Goal: Task Accomplishment & Management: Manage account settings

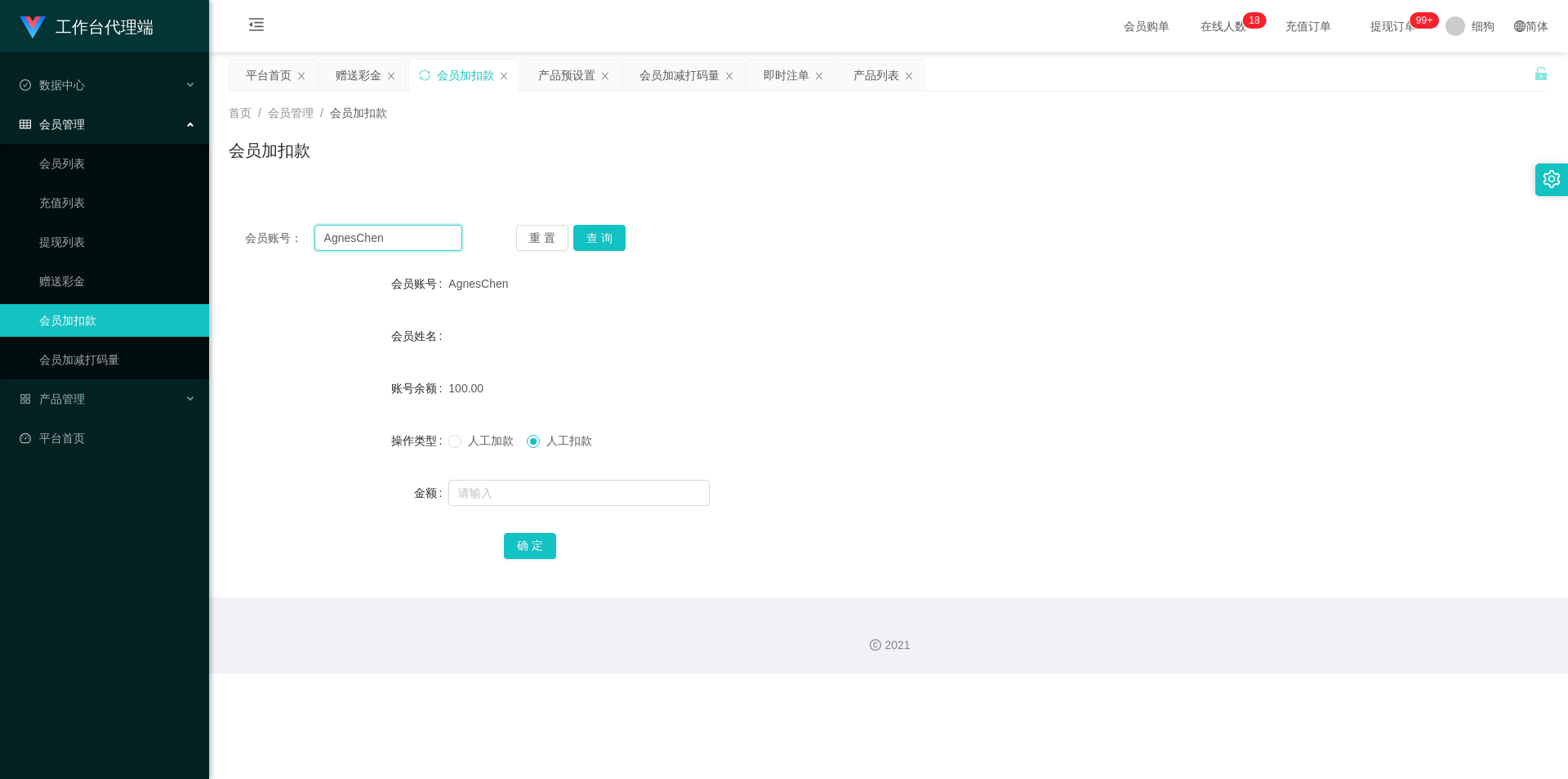
drag, startPoint x: 385, startPoint y: 233, endPoint x: 230, endPoint y: 234, distance: 155.0
click at [230, 234] on div "会员账号： AgnesChen 重 置 查 询" at bounding box center [889, 238] width 1320 height 27
paste input "jack966"
type input "jack966"
click at [600, 238] on button "查 询" at bounding box center [599, 238] width 52 height 27
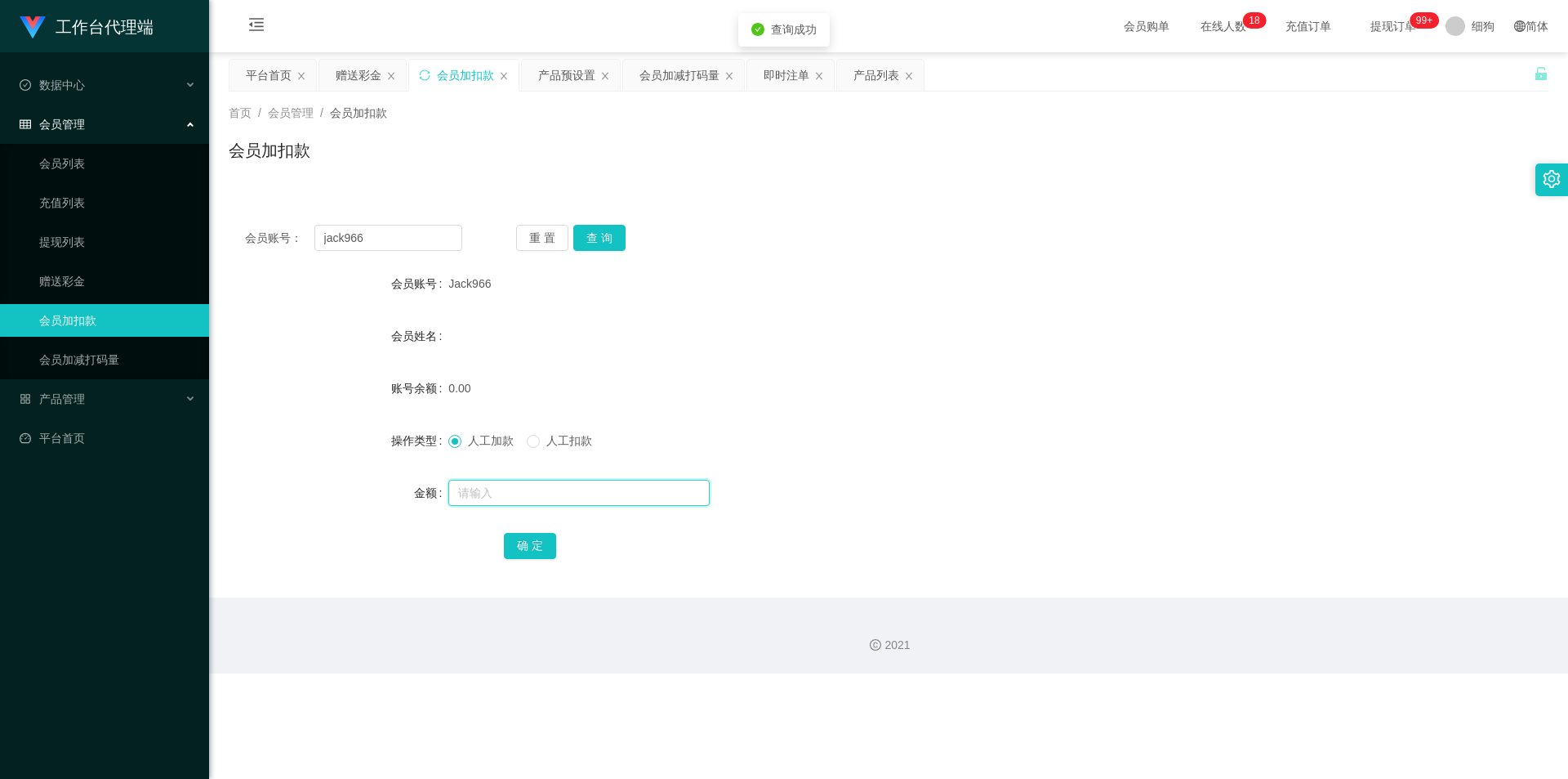
drag, startPoint x: 511, startPoint y: 493, endPoint x: 521, endPoint y: 497, distance: 10.8
click at [512, 382] on input "text" at bounding box center [579, 493] width 261 height 27
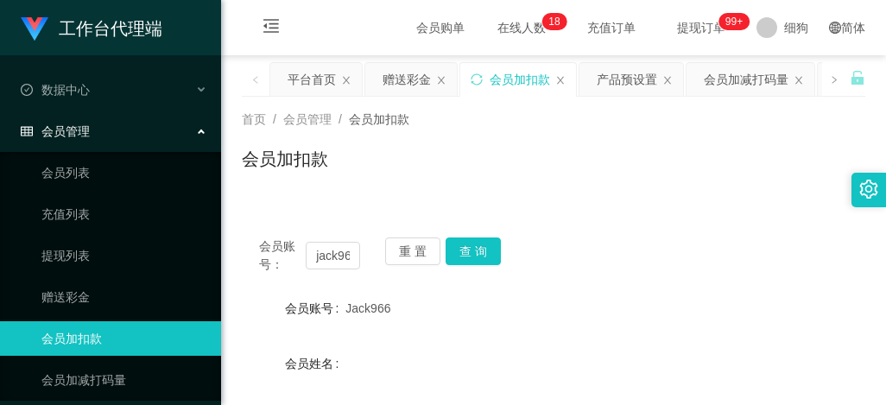
scroll to position [86, 0]
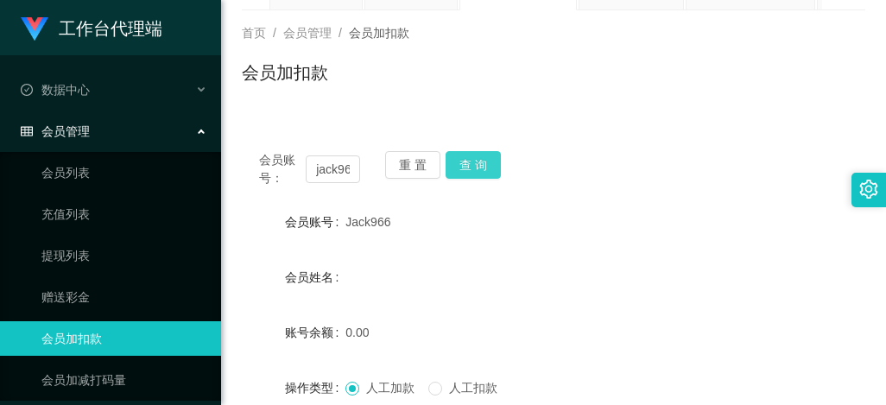
type input "100"
click at [473, 161] on button "查 询" at bounding box center [472, 165] width 55 height 28
click at [473, 161] on div "重 置 查 询" at bounding box center [435, 169] width 101 height 36
click at [473, 161] on button "查 询" at bounding box center [482, 165] width 74 height 28
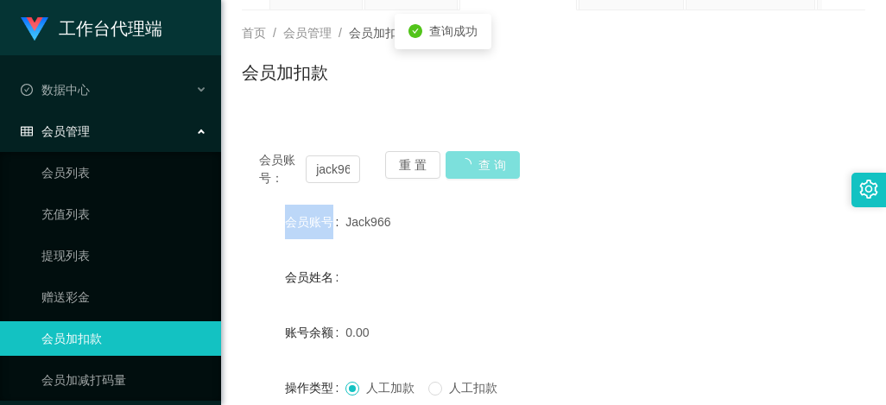
click at [473, 161] on div "重 置 查 询" at bounding box center [435, 169] width 101 height 36
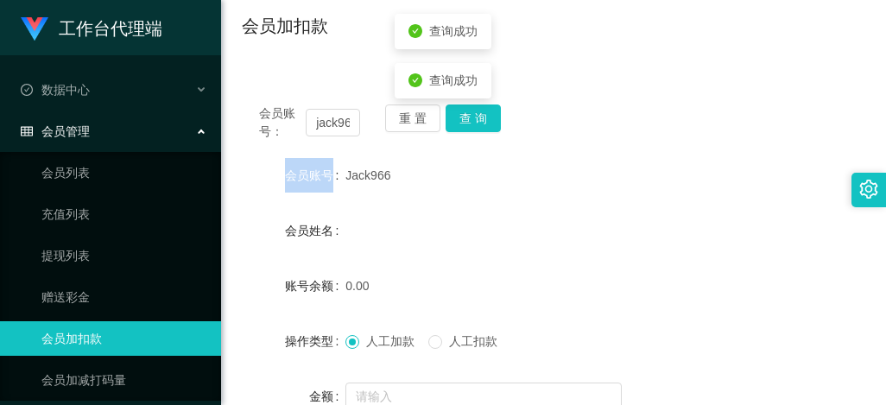
scroll to position [259, 0]
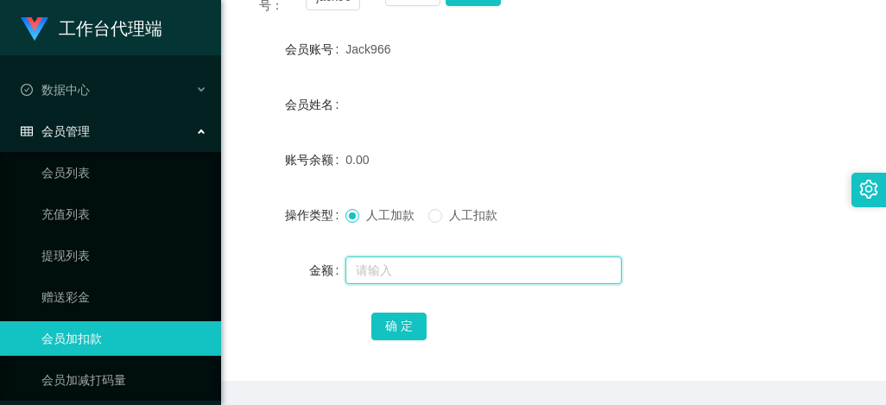
click at [388, 275] on input "text" at bounding box center [483, 270] width 276 height 28
type input "100"
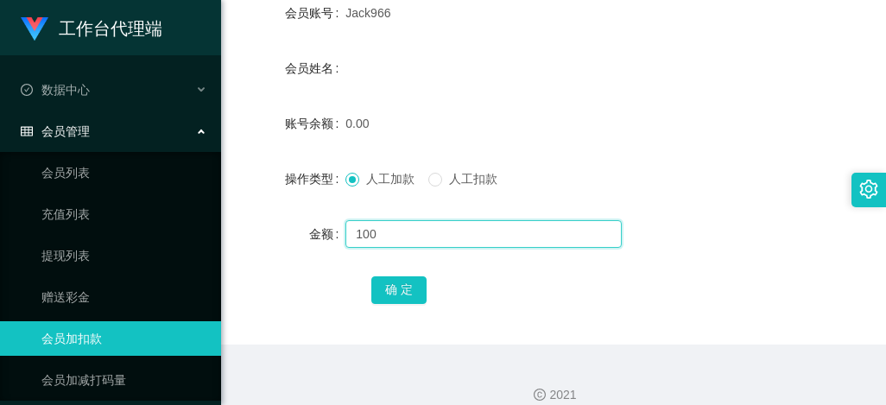
scroll to position [315, 0]
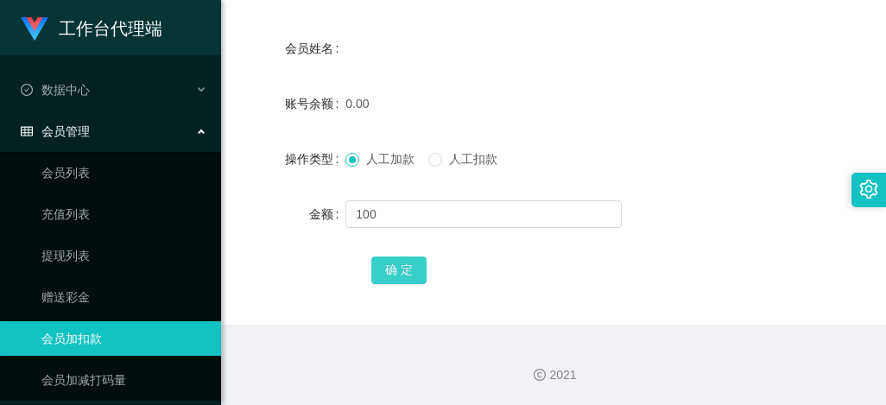
click at [397, 266] on button "确 定" at bounding box center [398, 270] width 55 height 28
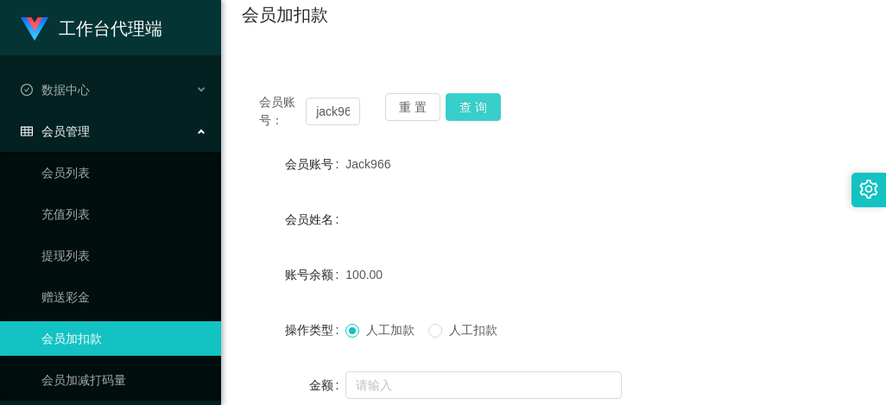
scroll to position [142, 0]
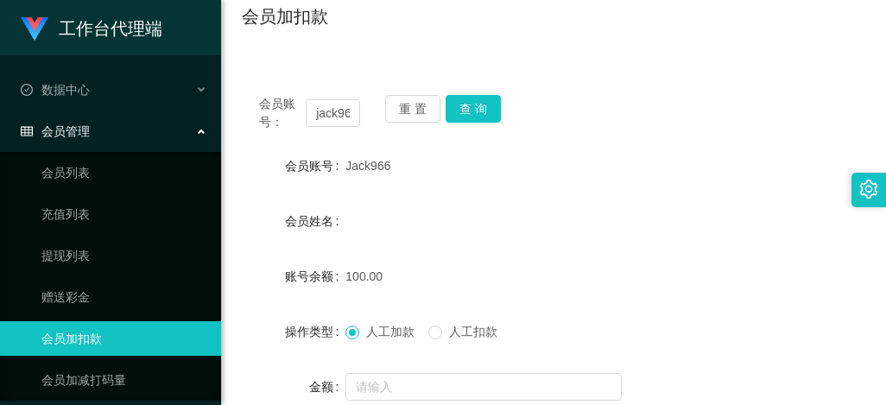
drag, startPoint x: 389, startPoint y: 167, endPoint x: 346, endPoint y: 171, distance: 43.3
click at [346, 171] on div "Jack966" at bounding box center [526, 165] width 363 height 35
copy span "Jack966"
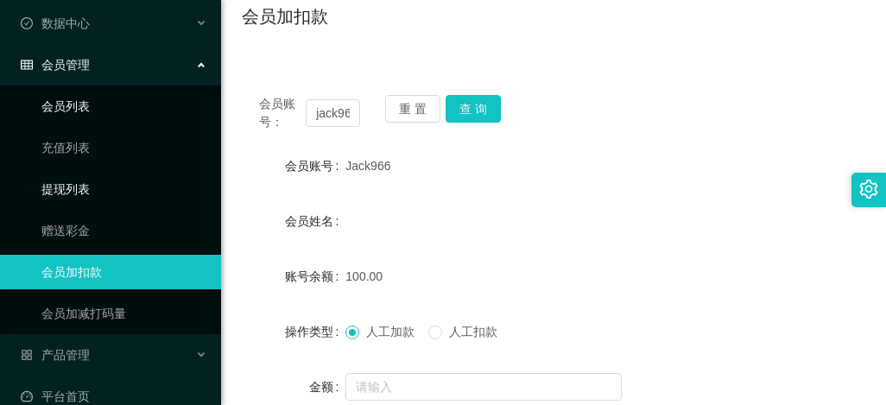
scroll to position [92, 0]
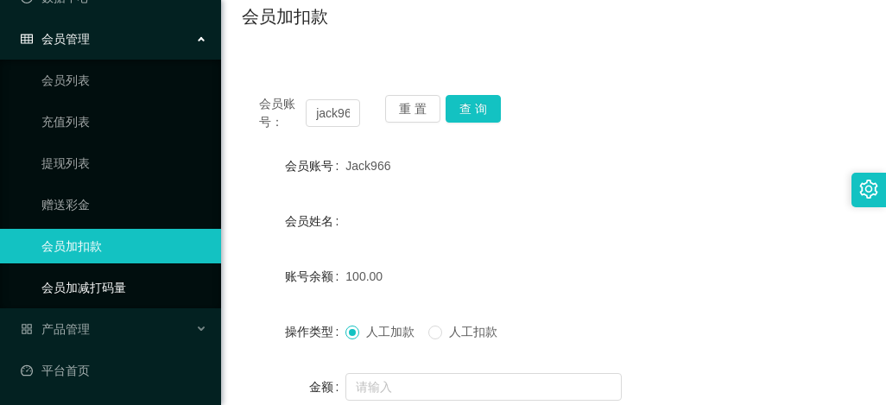
click at [95, 285] on link "会员加减打码量" at bounding box center [124, 287] width 166 height 35
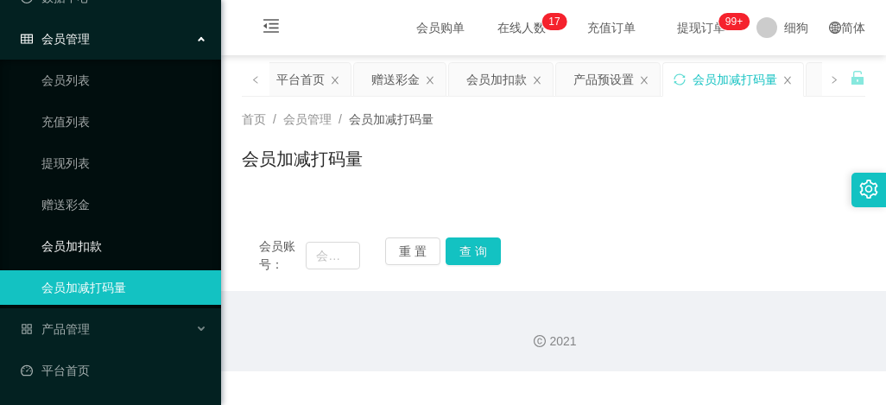
click at [67, 248] on link "会员加扣款" at bounding box center [124, 246] width 166 height 35
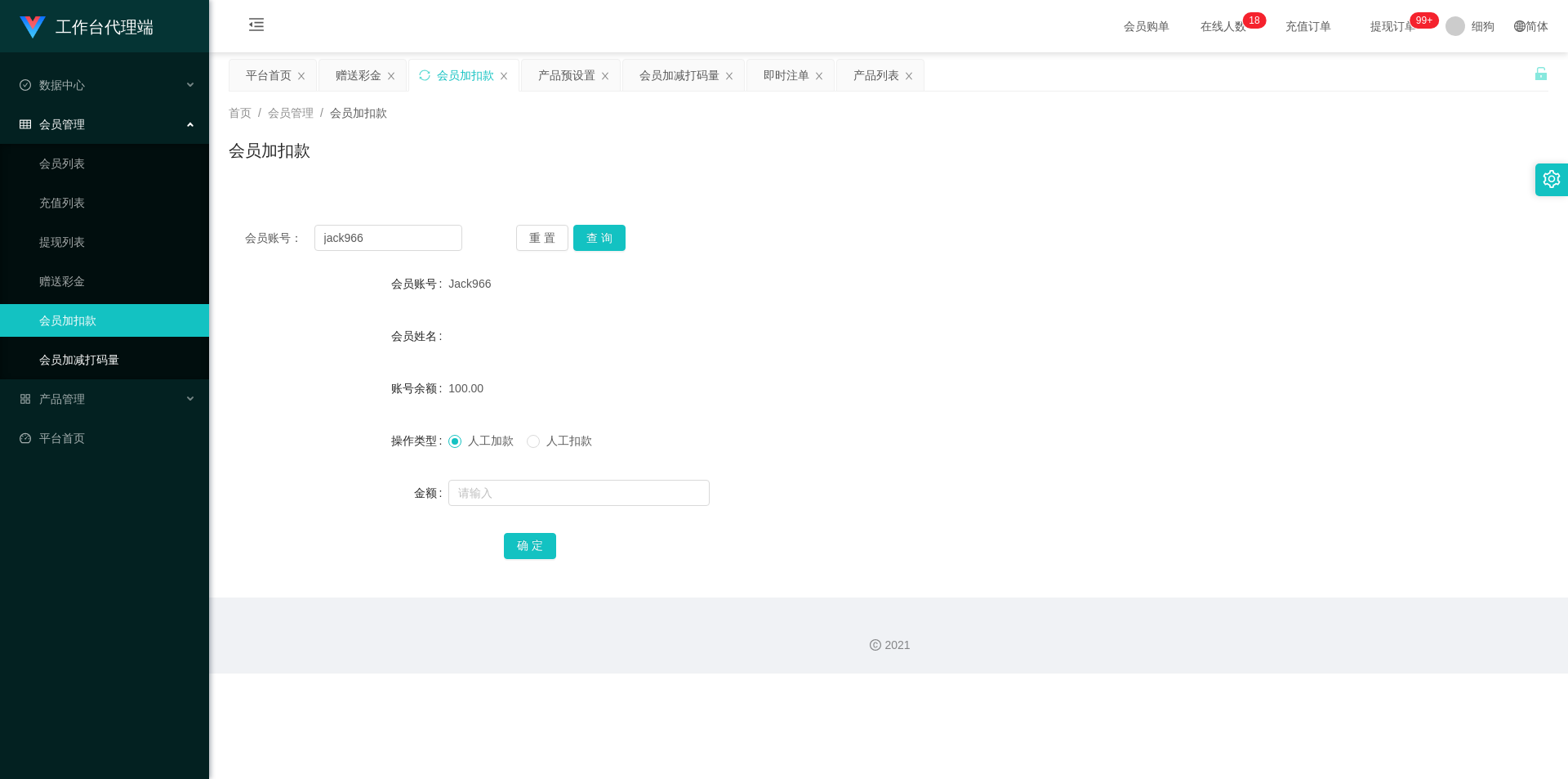
click at [95, 357] on link "会员加减打码量" at bounding box center [117, 360] width 157 height 33
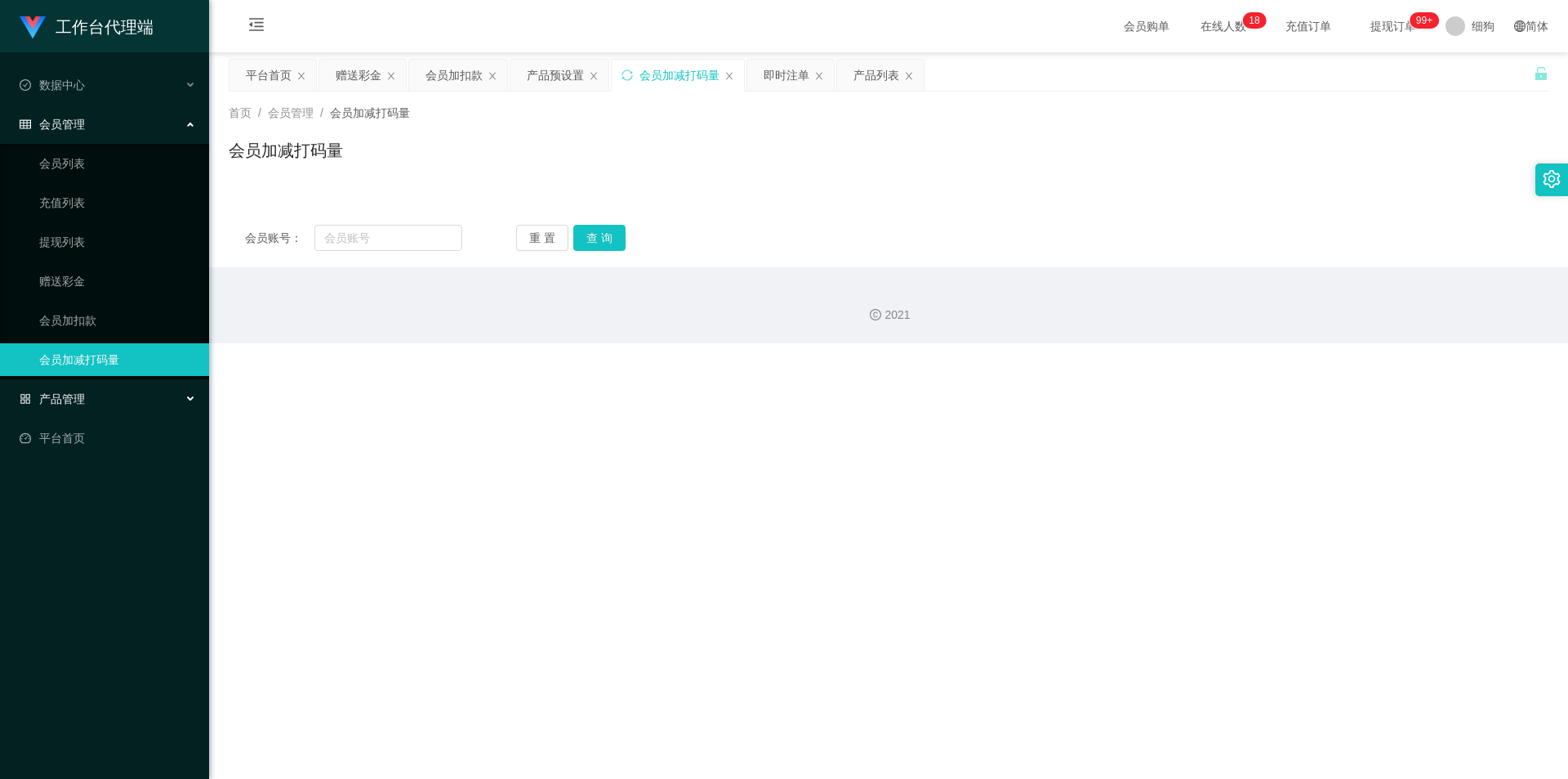
click at [84, 382] on span "产品管理" at bounding box center [52, 398] width 65 height 13
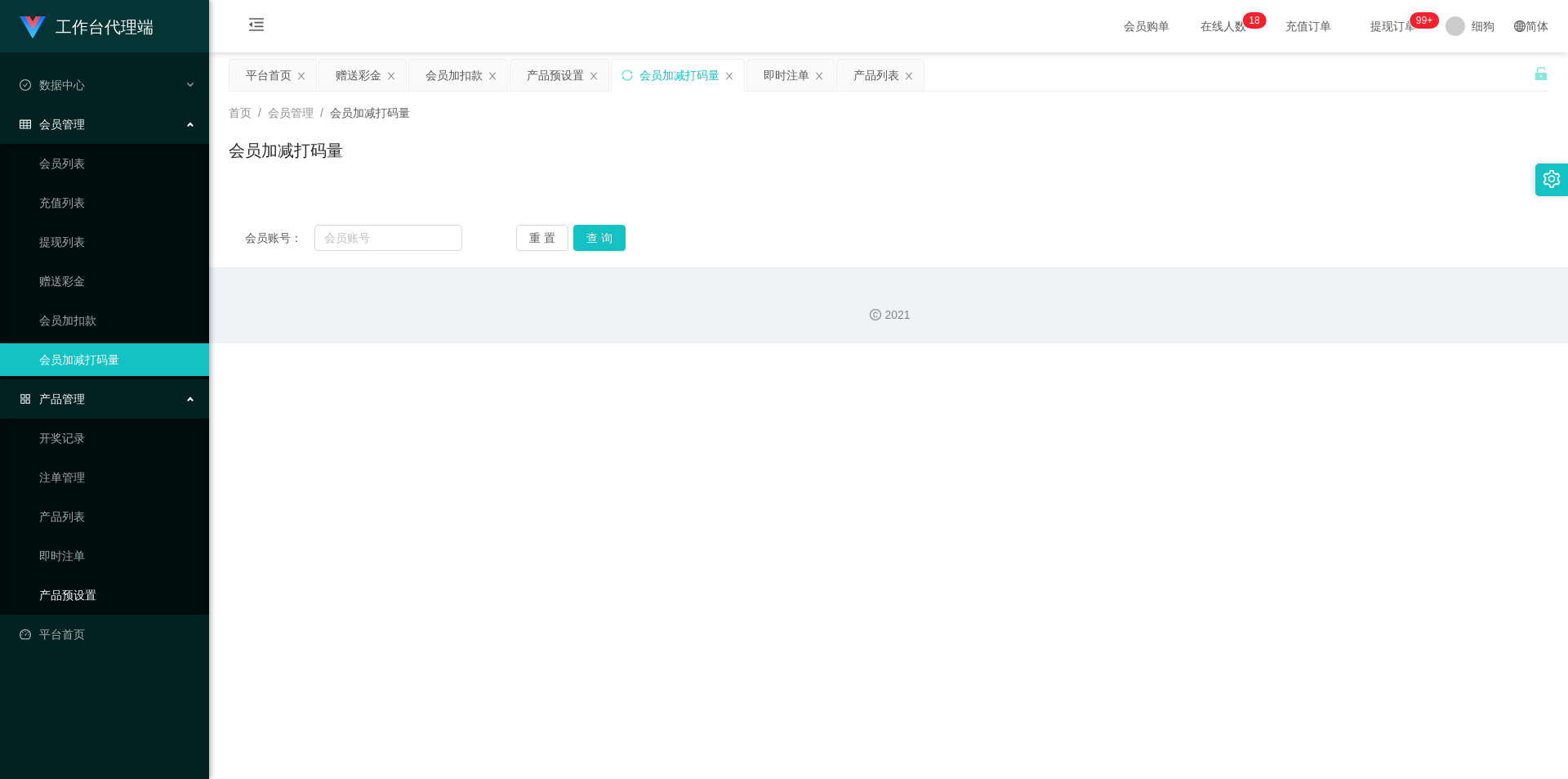
click at [97, 382] on link "产品预设置" at bounding box center [117, 594] width 157 height 33
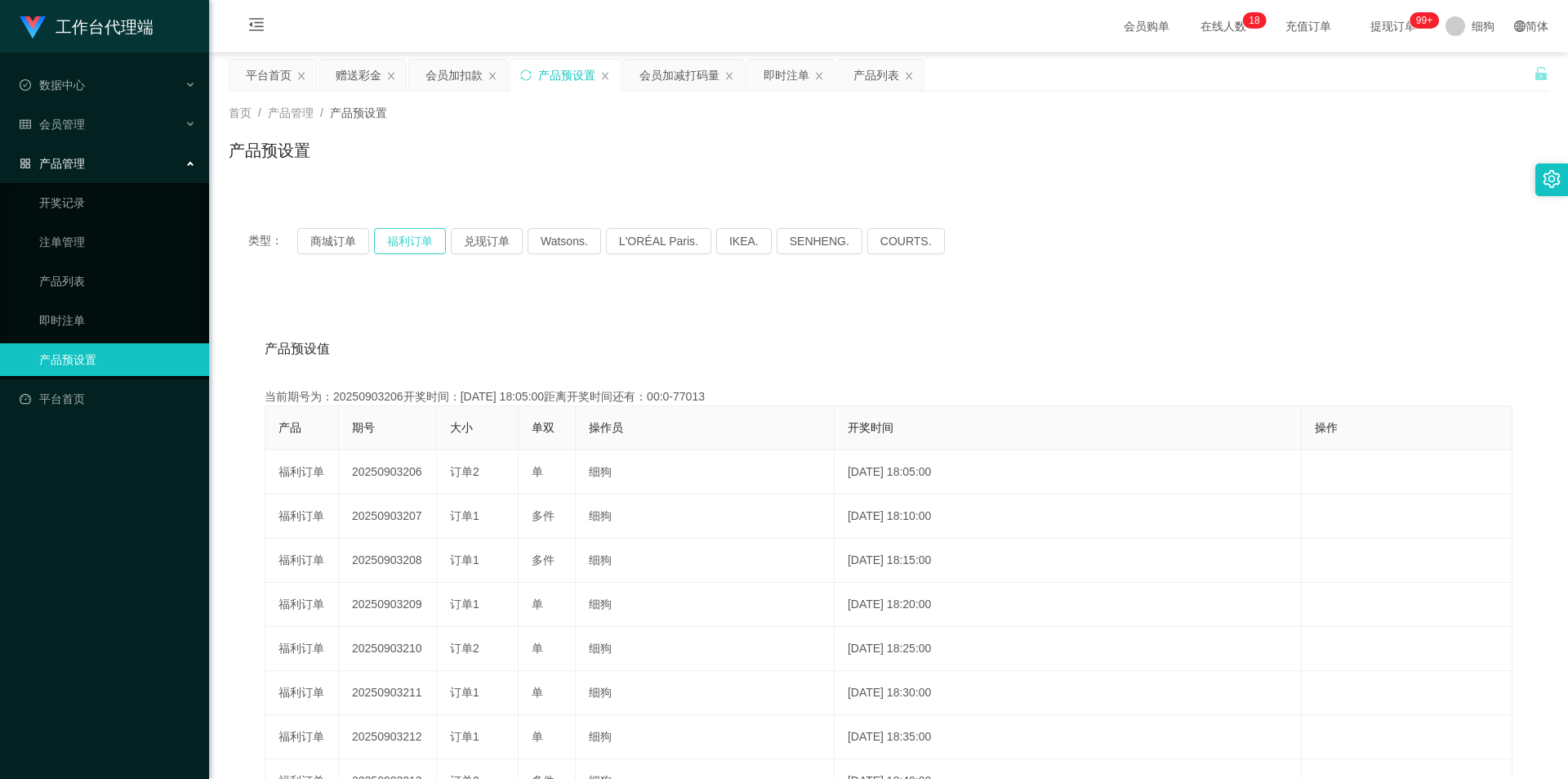
click at [422, 245] on button "福利订单" at bounding box center [410, 241] width 72 height 27
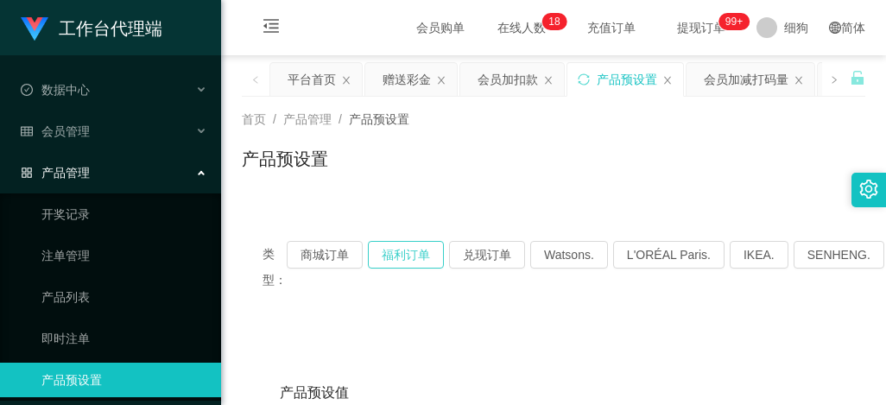
click at [417, 265] on button "福利订单" at bounding box center [406, 255] width 76 height 28
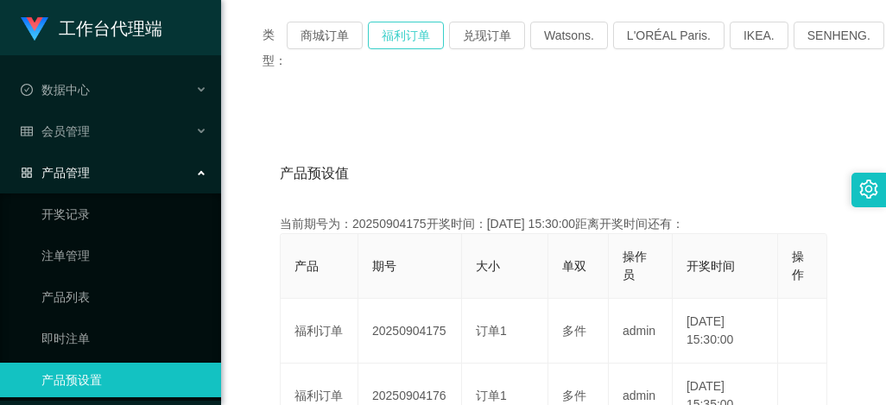
scroll to position [259, 0]
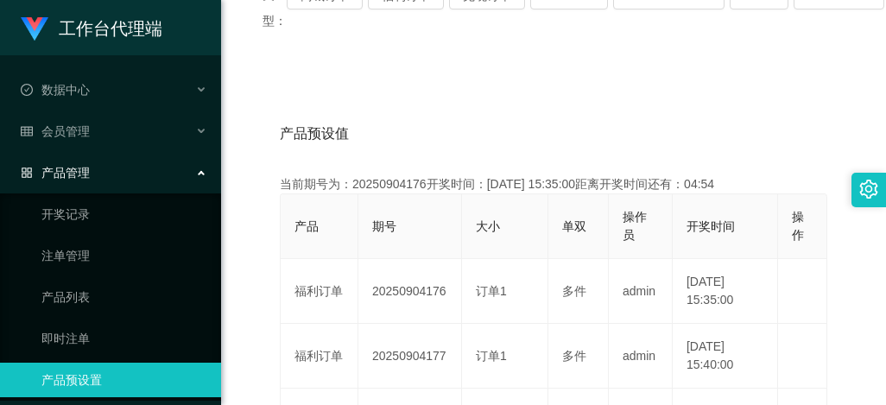
click at [569, 150] on div "产品预设值 添加期号" at bounding box center [553, 134] width 547 height 48
click at [477, 150] on div "产品预设值 添加期号" at bounding box center [553, 134] width 547 height 48
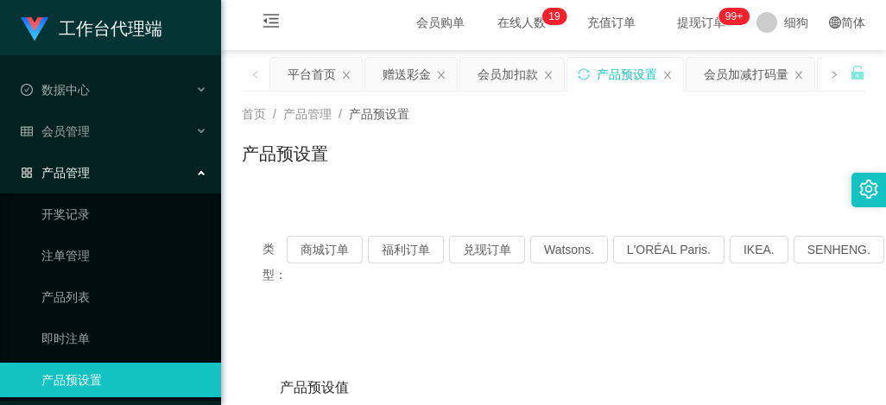
scroll to position [0, 0]
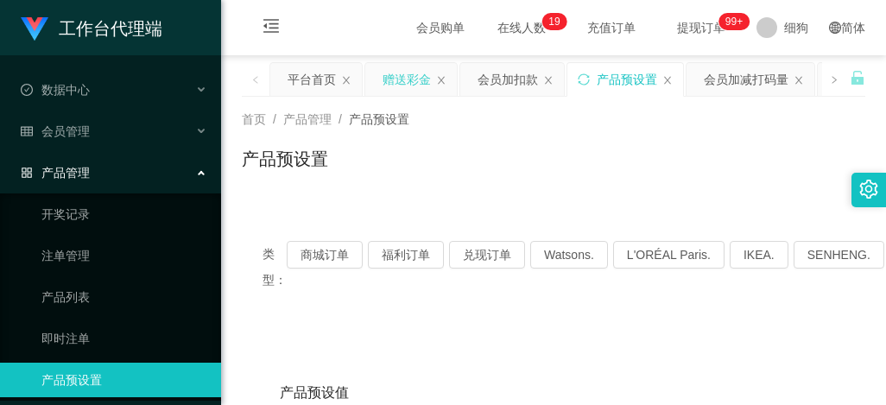
click at [402, 83] on div "赠送彩金" at bounding box center [406, 79] width 48 height 33
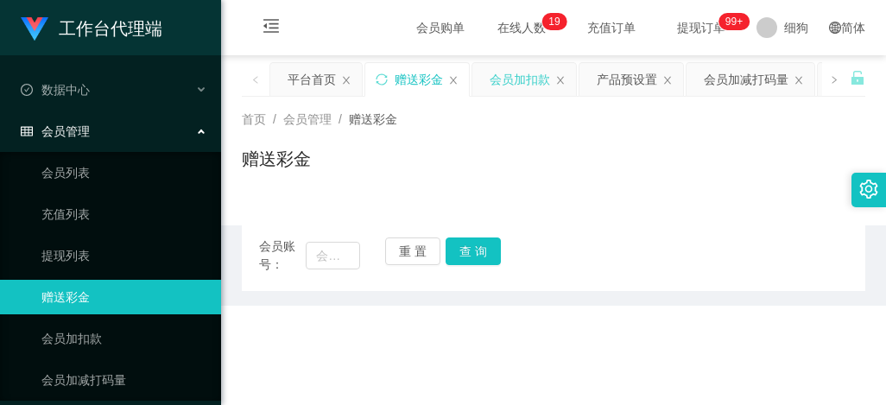
click at [502, 79] on div "会员加扣款" at bounding box center [519, 79] width 60 height 33
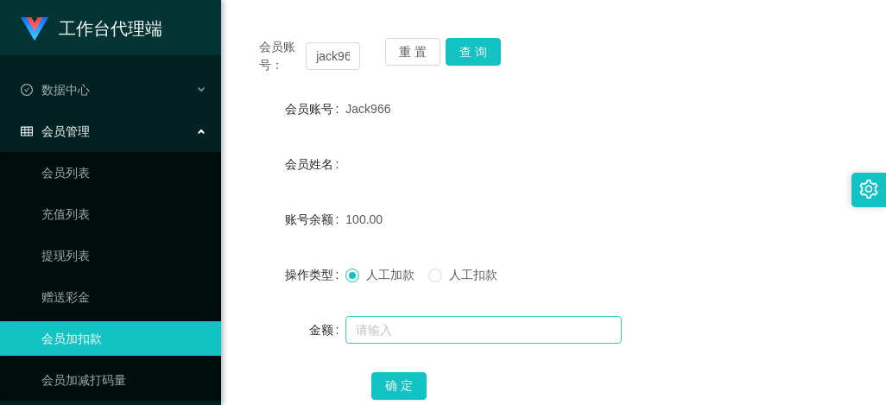
scroll to position [259, 0]
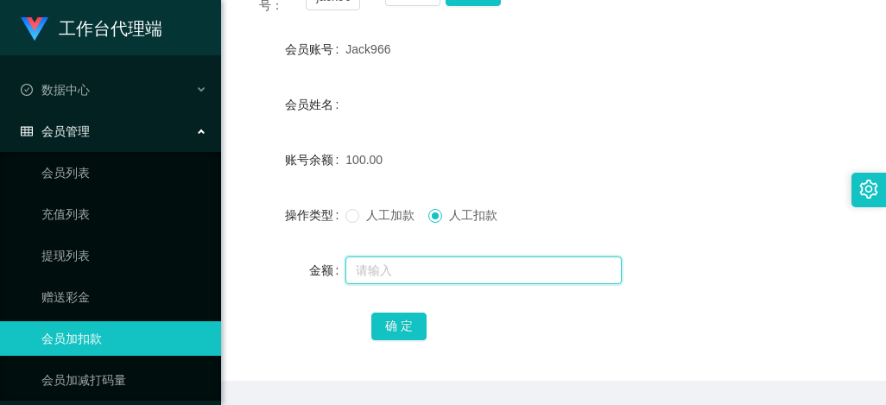
click at [402, 257] on input "text" at bounding box center [483, 270] width 276 height 28
type input "50"
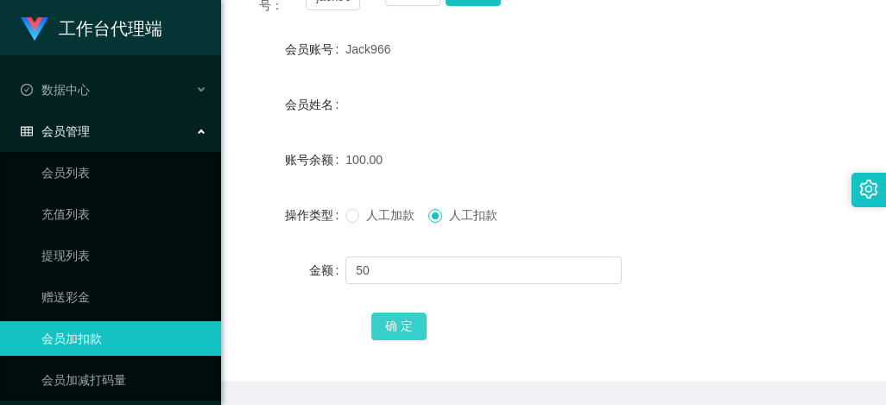
click at [394, 328] on button "确 定" at bounding box center [398, 326] width 55 height 28
click at [622, 150] on div "150.00" at bounding box center [526, 159] width 363 height 35
drag, startPoint x: 394, startPoint y: 52, endPoint x: 342, endPoint y: 51, distance: 51.8
click at [342, 51] on div "会员账号 Jack966" at bounding box center [553, 49] width 623 height 35
copy div "会员账号 Jack966"
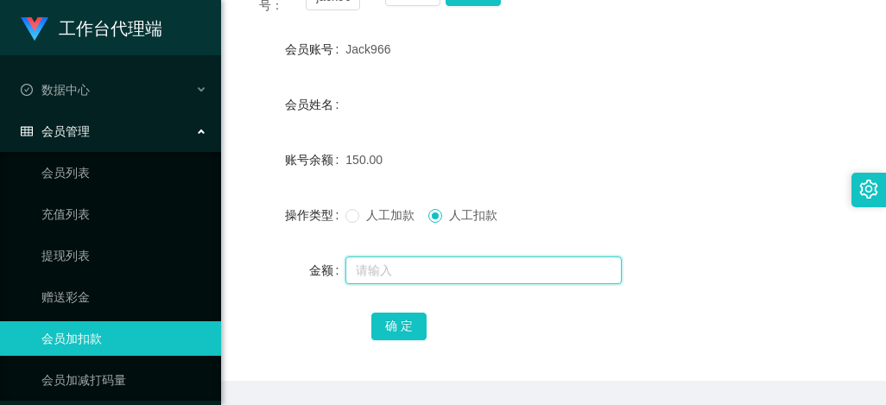
click at [382, 267] on input "text" at bounding box center [483, 270] width 276 height 28
type input "50"
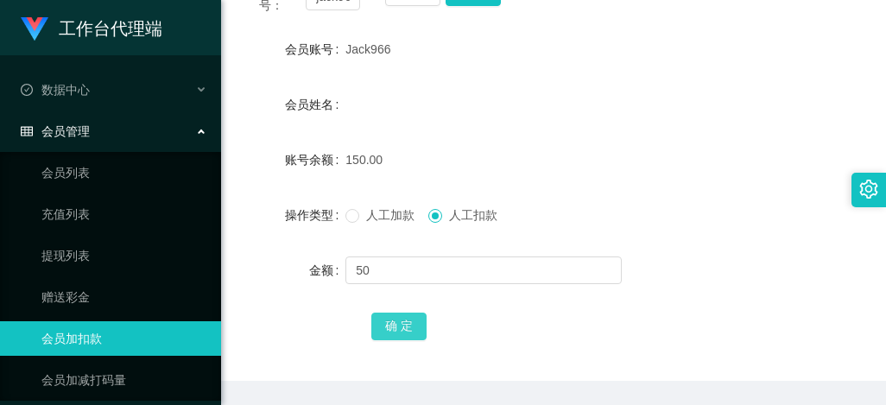
click at [409, 328] on button "确 定" at bounding box center [398, 326] width 55 height 28
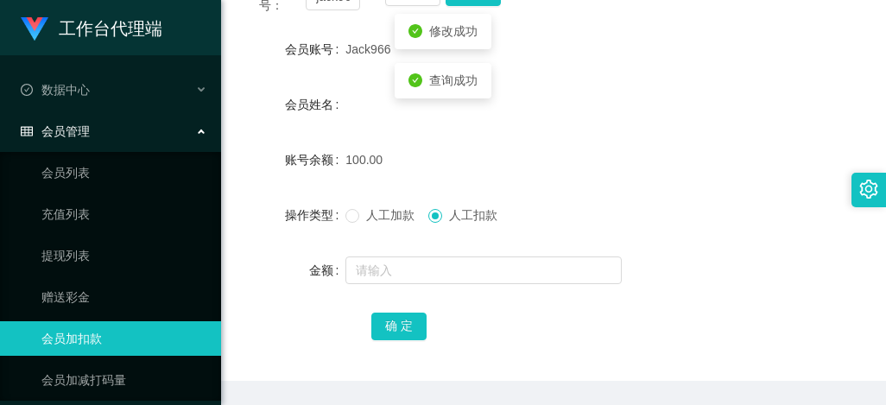
click at [580, 143] on div "100.00" at bounding box center [526, 159] width 363 height 35
drag, startPoint x: 657, startPoint y: 142, endPoint x: 609, endPoint y: 146, distance: 48.5
click at [657, 142] on form "会员账号 Jack966 会员姓名 账号余额 100.00 操作类型 人工加款 人工扣款 金额 确 定" at bounding box center [553, 187] width 623 height 311
drag, startPoint x: 385, startPoint y: 47, endPoint x: 344, endPoint y: 47, distance: 41.4
click at [345, 47] on div "Jack966" at bounding box center [526, 49] width 363 height 35
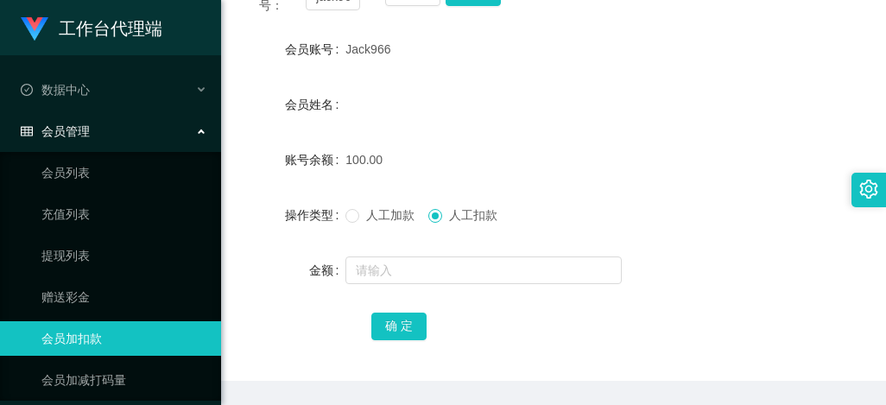
copy span "Jack966"
